Goal: Information Seeking & Learning: Learn about a topic

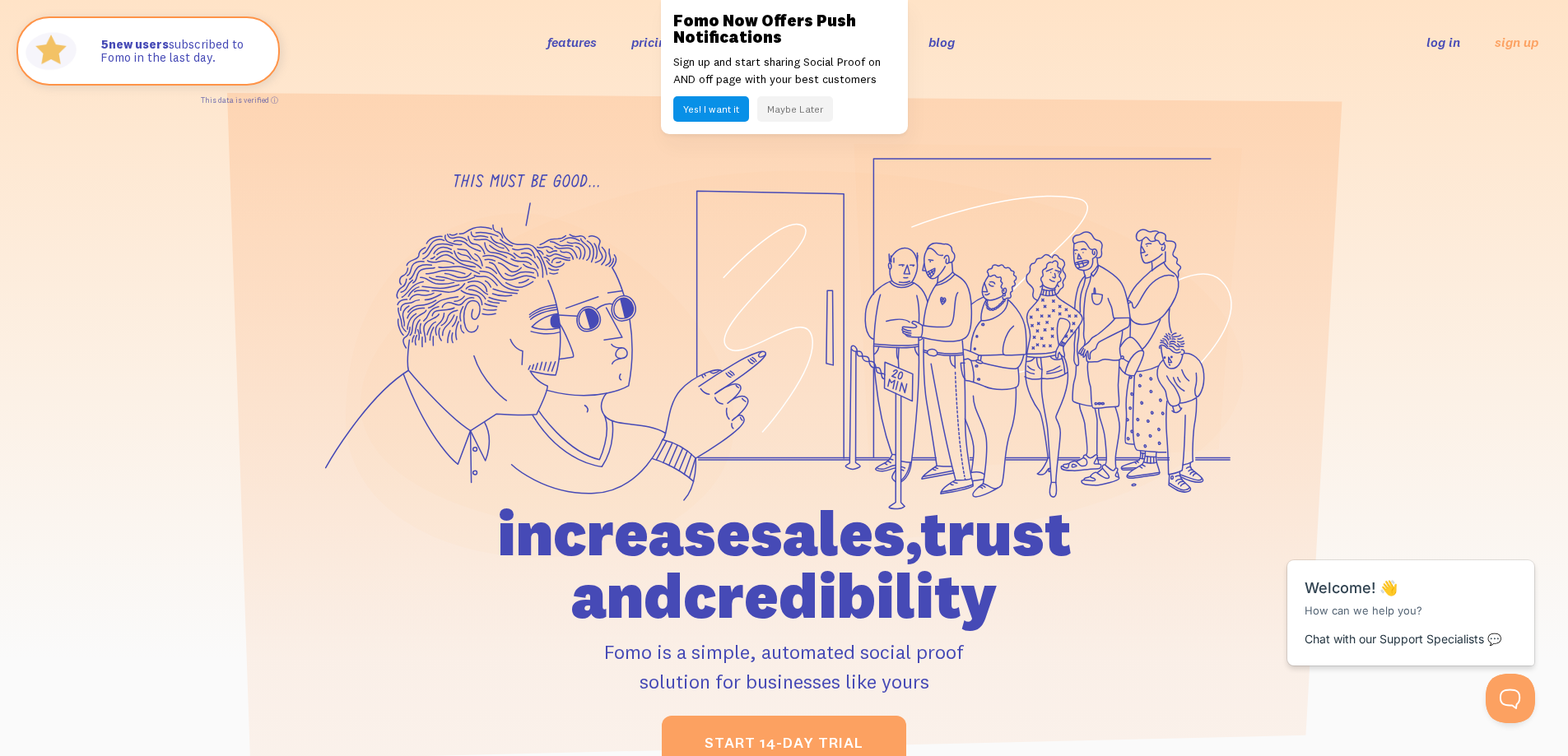
click at [815, 113] on button "Maybe Later" at bounding box center [794, 109] width 75 height 26
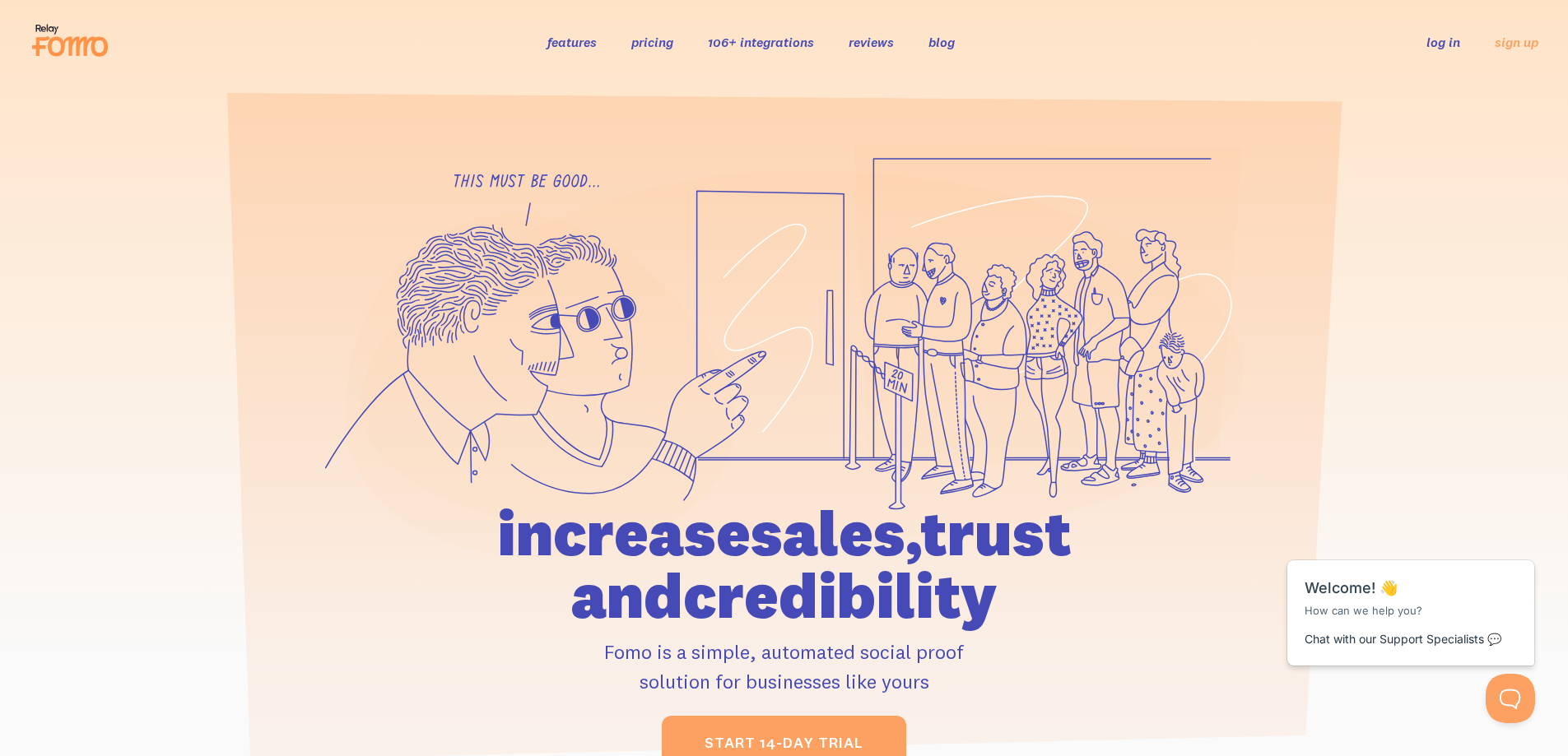
click at [1042, 83] on header "features pricing 106+ integrations reviews blog log in sign up log in sign up" at bounding box center [784, 42] width 1568 height 84
click at [585, 43] on link "features" at bounding box center [572, 41] width 50 height 16
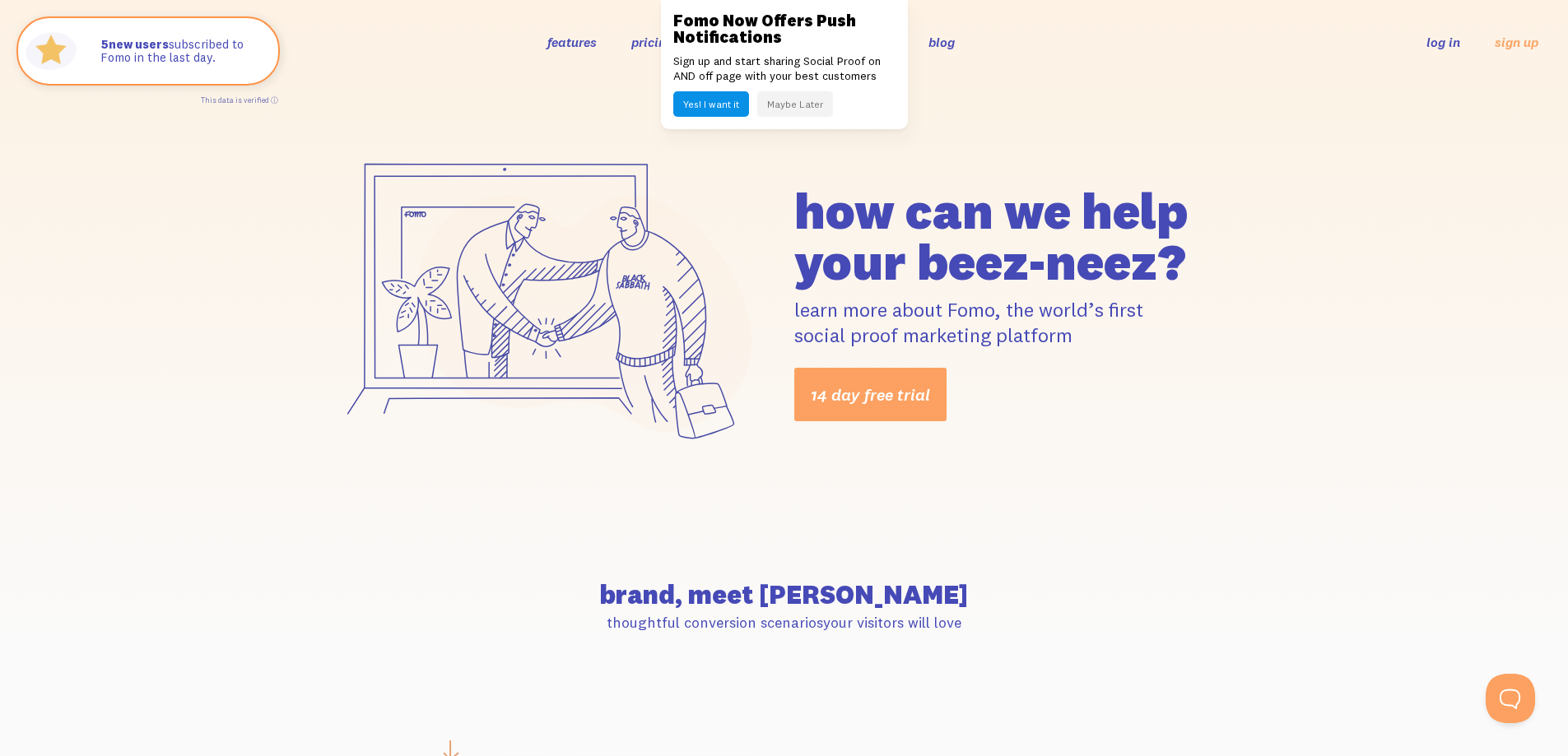
click at [824, 106] on button "Maybe Later" at bounding box center [794, 104] width 75 height 26
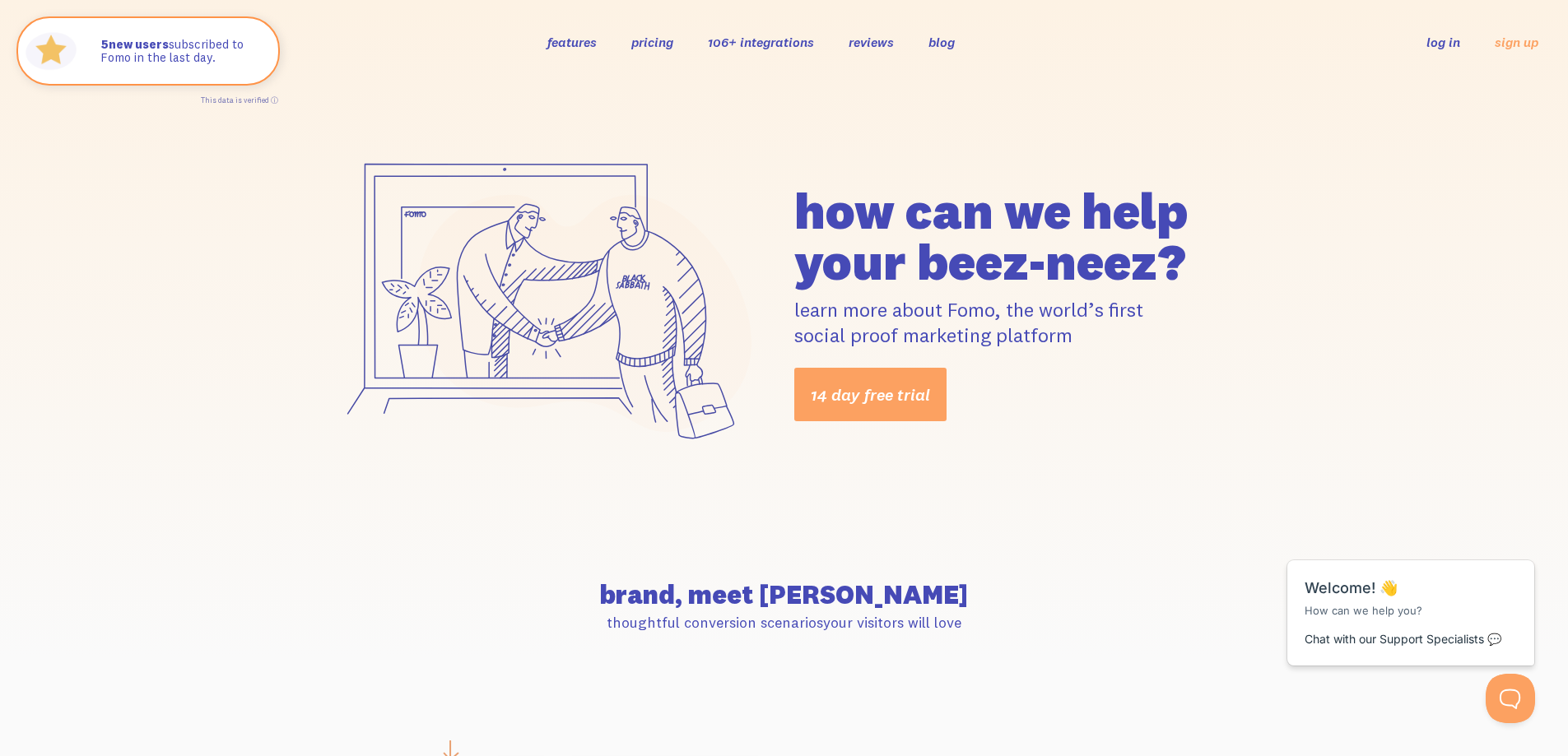
click at [954, 37] on link "blog" at bounding box center [942, 41] width 27 height 16
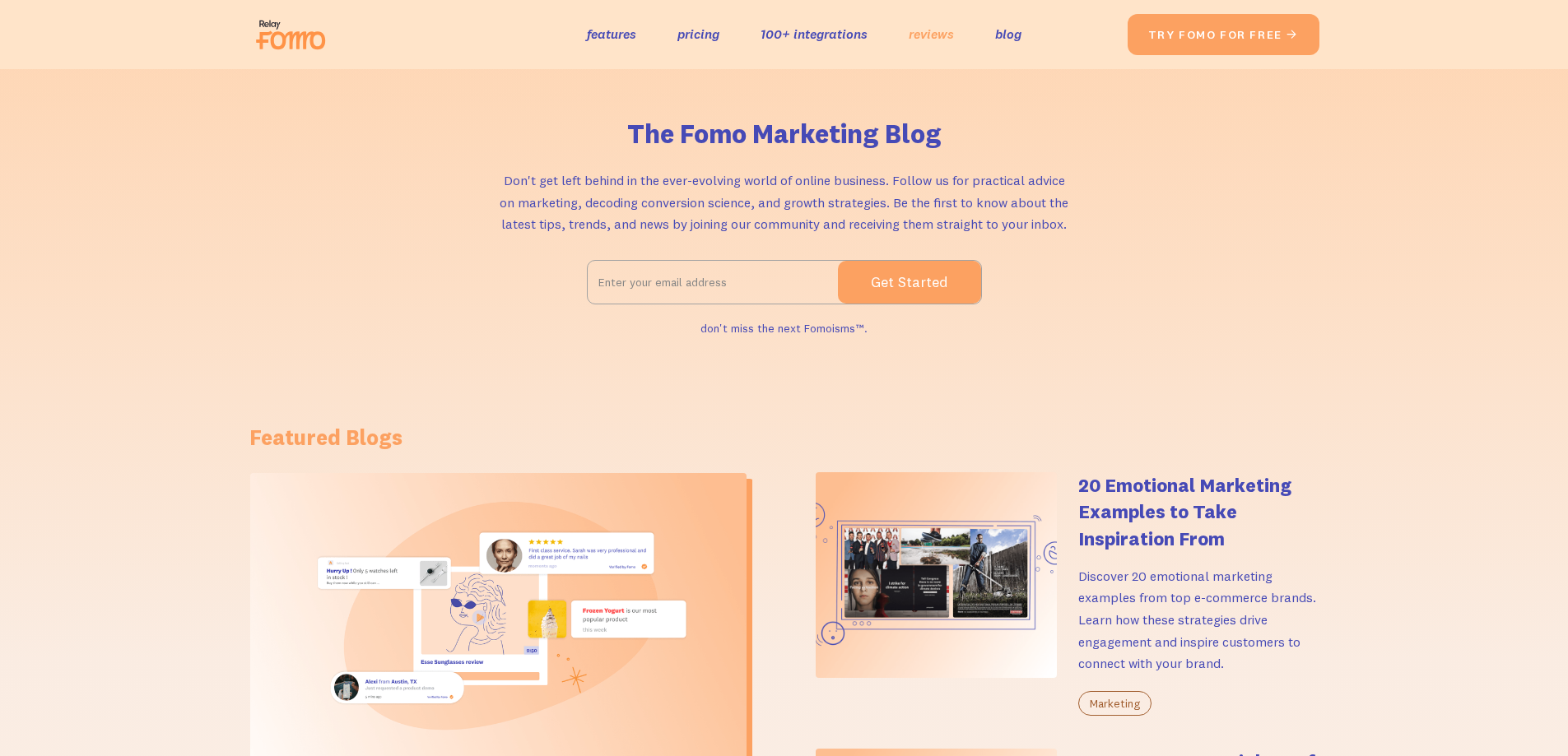
click at [930, 38] on link "reviews" at bounding box center [931, 33] width 45 height 24
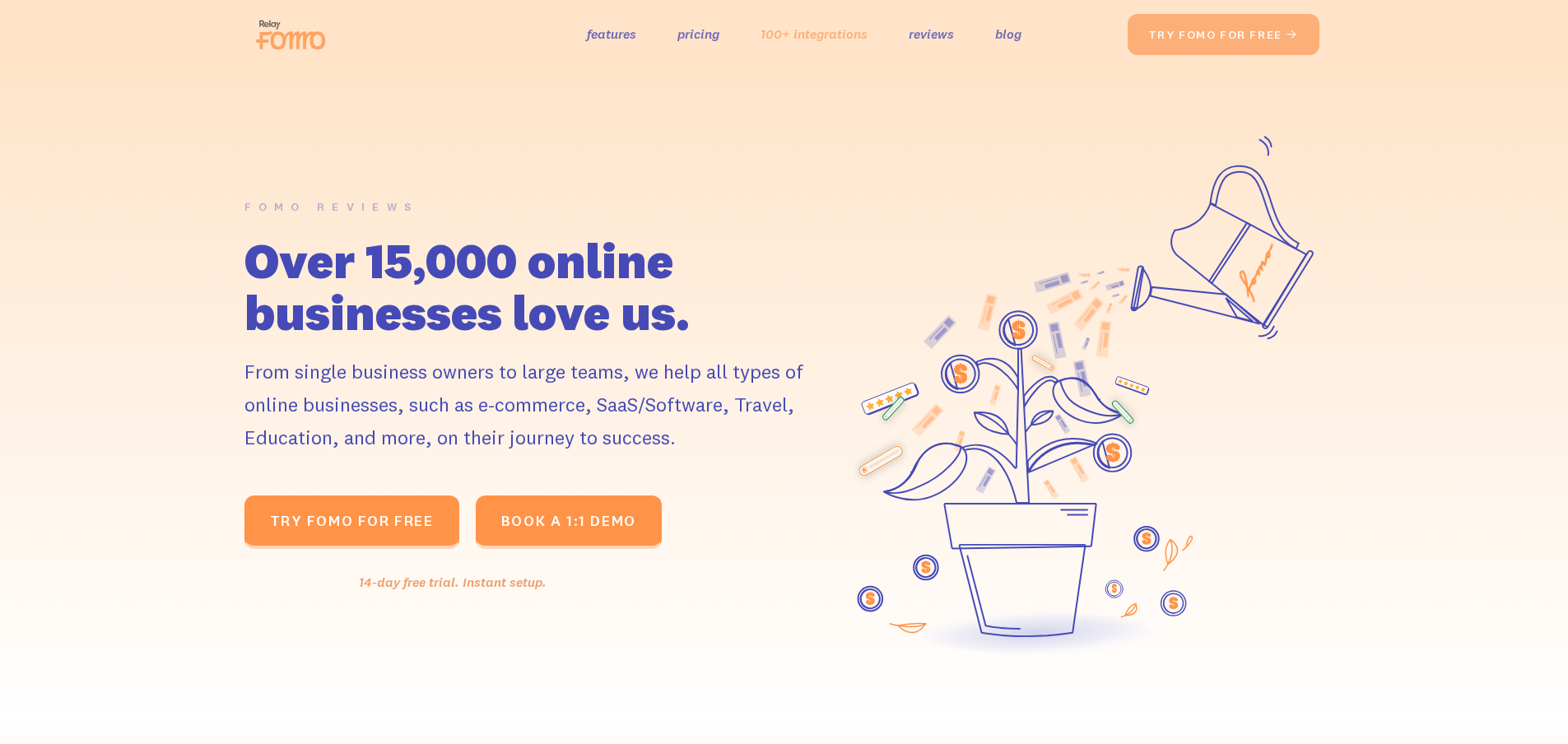
click at [854, 45] on link "100+ integrations" at bounding box center [815, 33] width 107 height 24
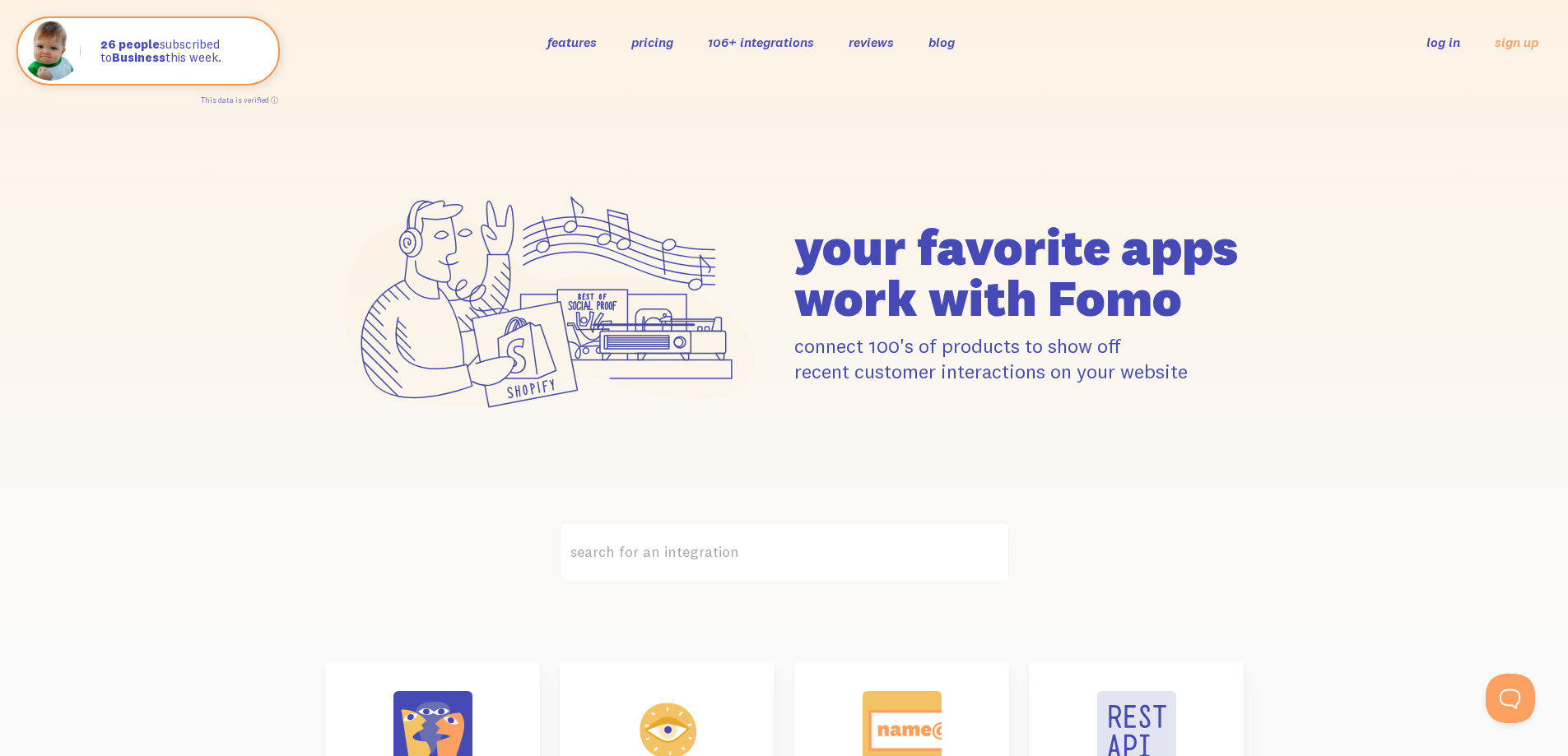
click at [663, 32] on div "features pricing 106+ integrations reviews blog log in sign up log in sign up" at bounding box center [784, 42] width 1509 height 45
click at [657, 45] on link "pricing" at bounding box center [652, 41] width 42 height 16
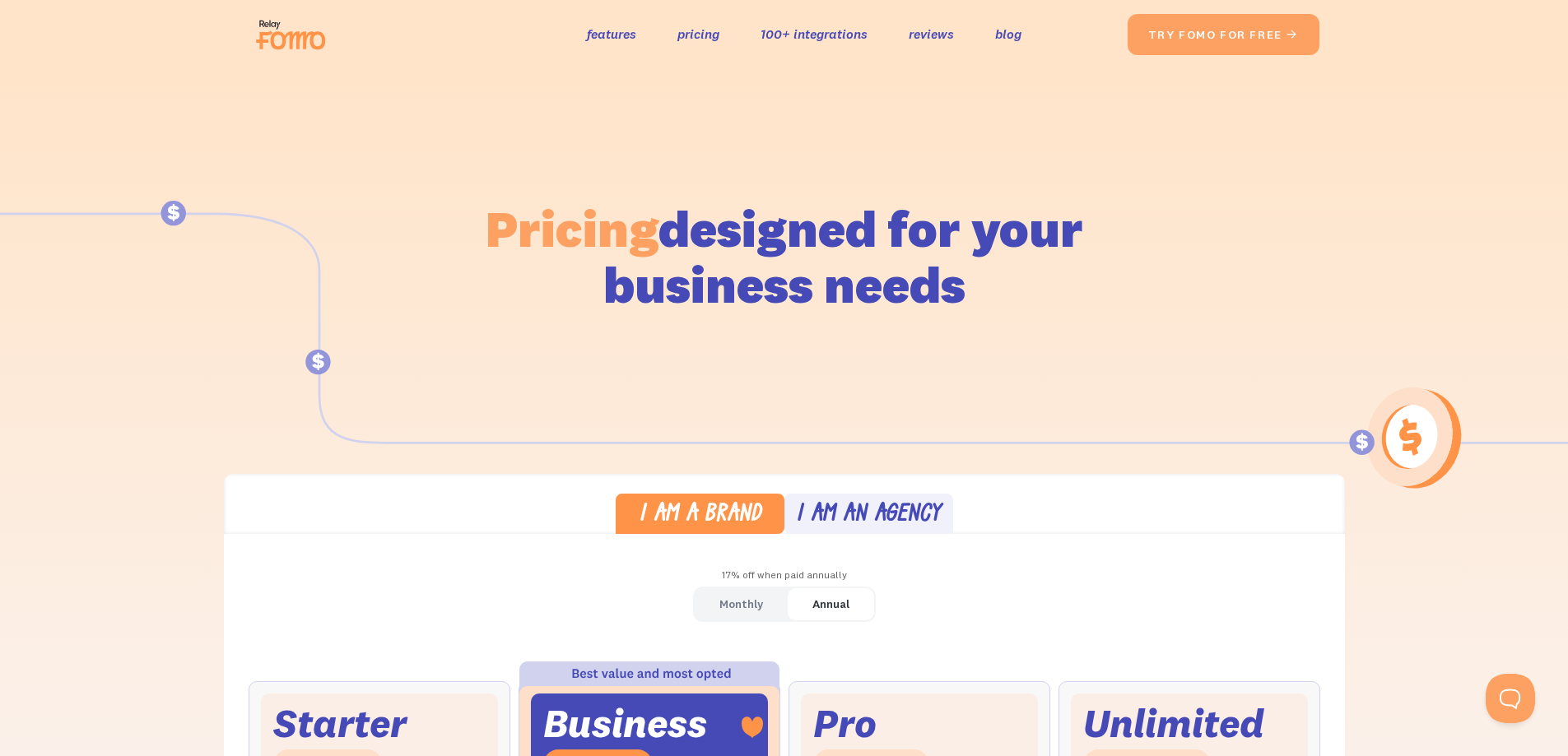
click at [251, 19] on img at bounding box center [296, 34] width 93 height 52
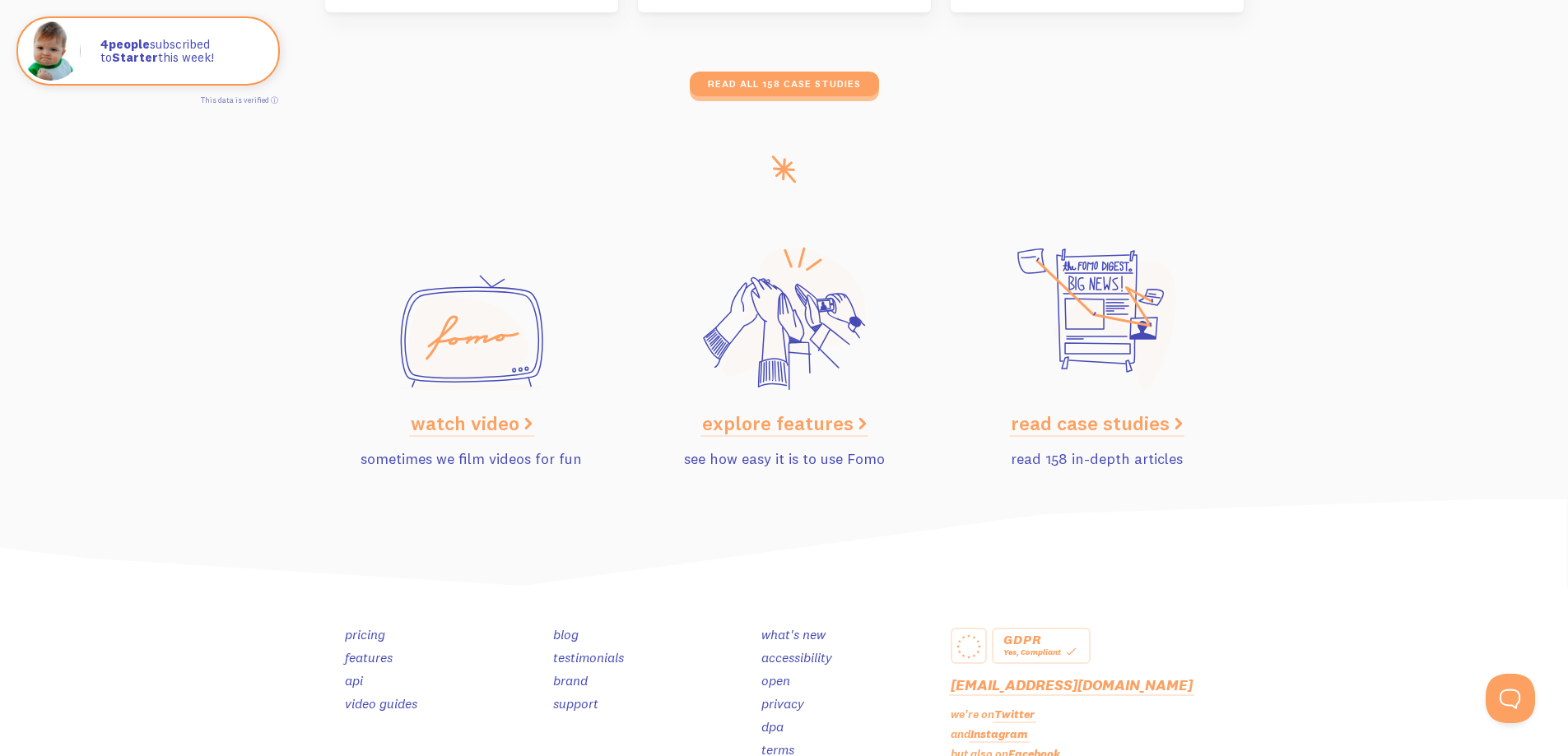
scroll to position [8249, 0]
